Goal: Find specific page/section: Find specific page/section

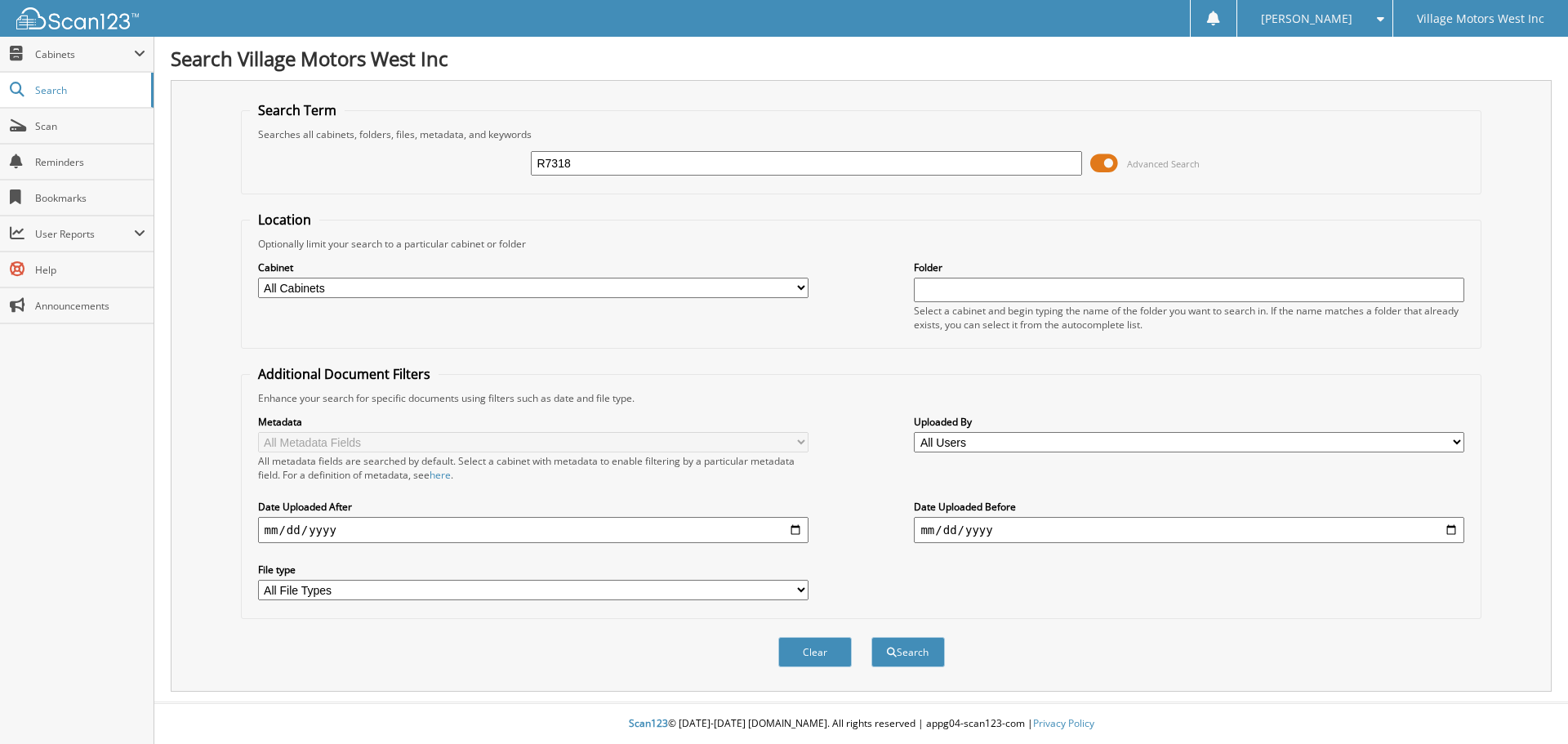
type input "R7318"
click at [872, 637] on button "Search" at bounding box center [909, 652] width 74 height 30
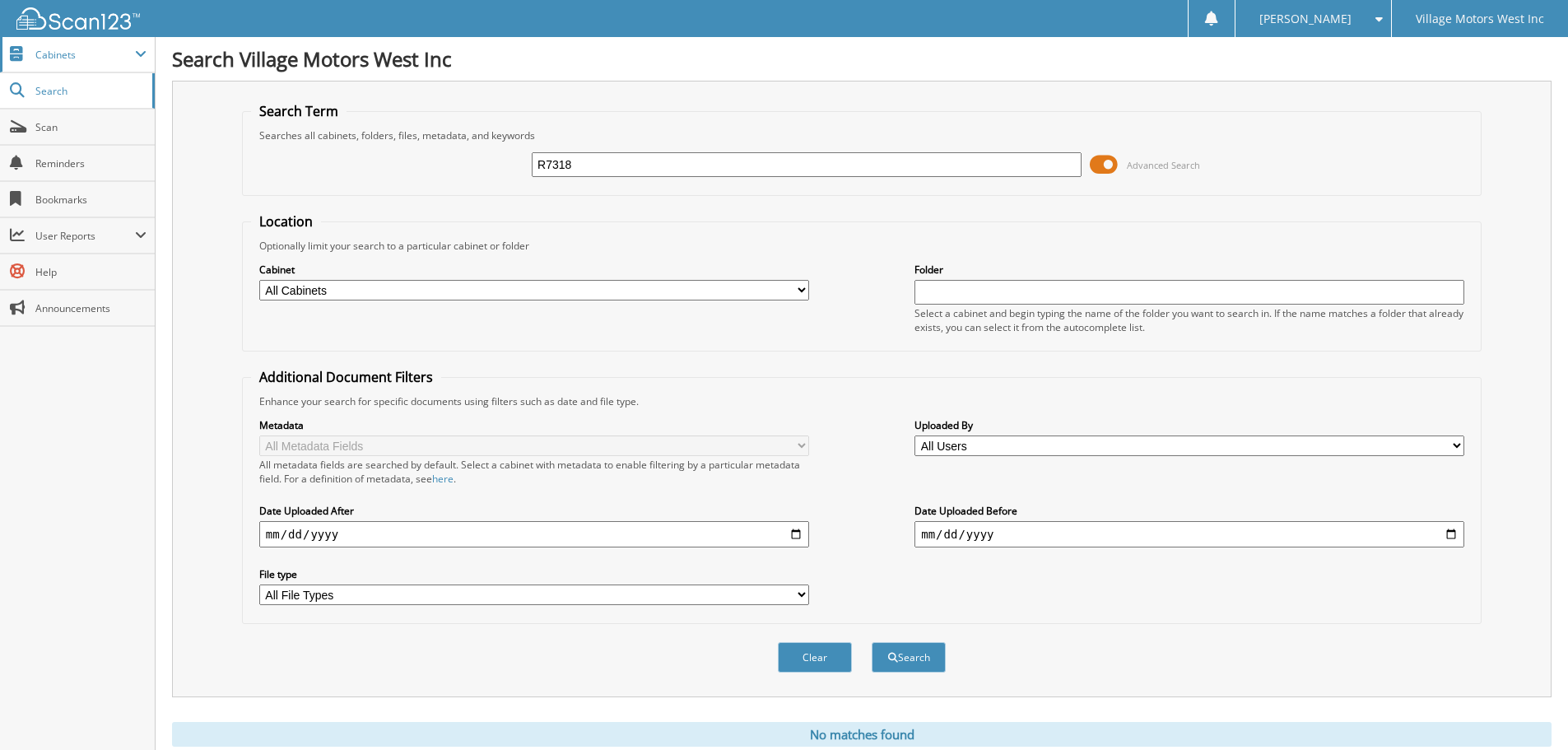
click at [46, 62] on span "Cabinets" at bounding box center [77, 55] width 155 height 35
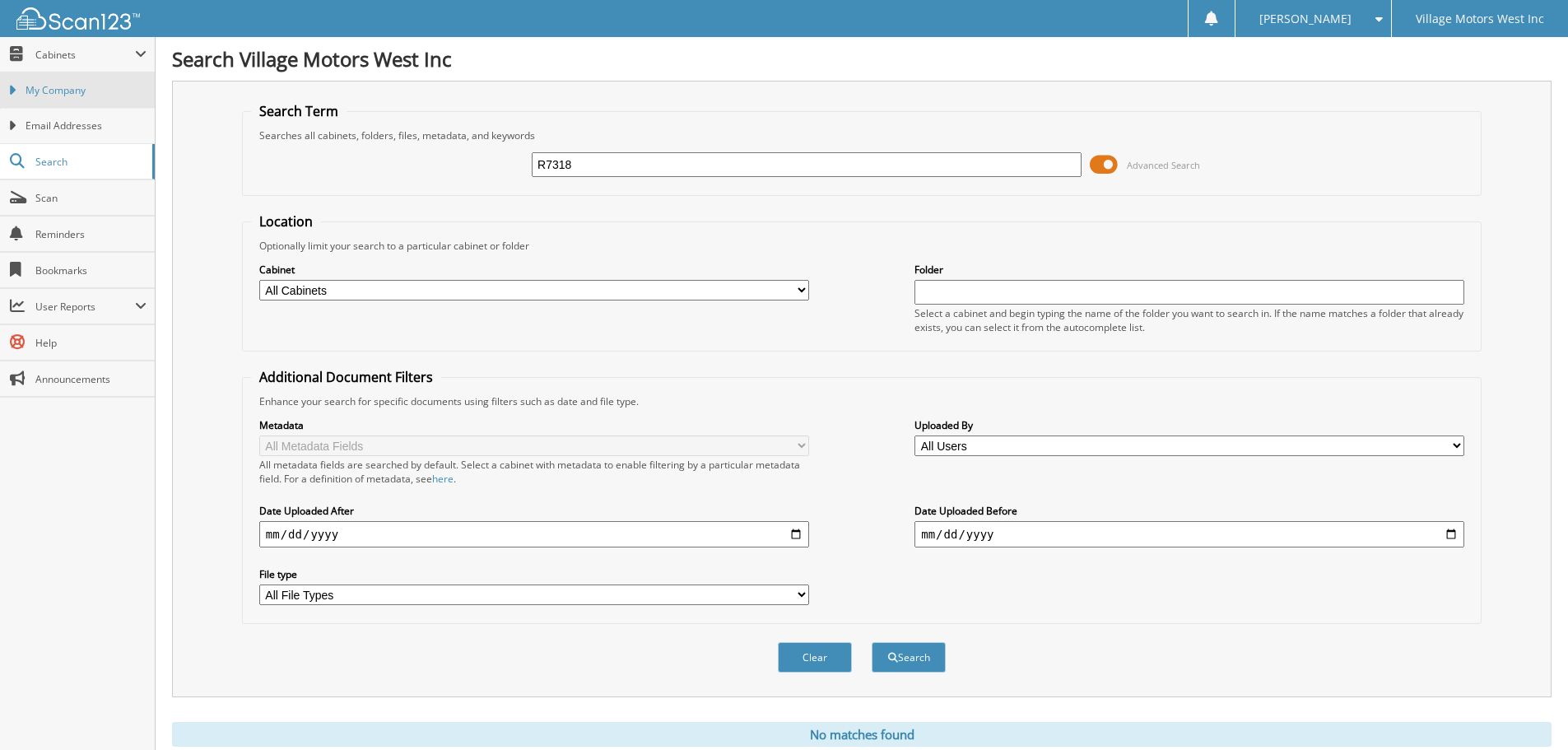
click at [91, 91] on span "My Company" at bounding box center [86, 91] width 121 height 15
